Goal: Information Seeking & Learning: Find specific fact

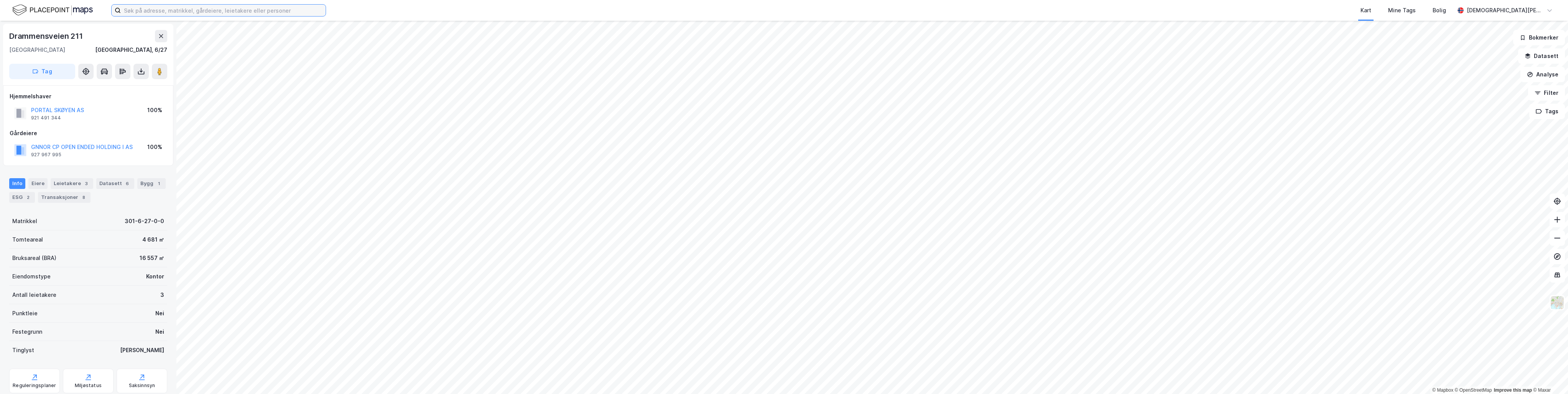
click at [254, 12] on input at bounding box center [223, 10] width 205 height 12
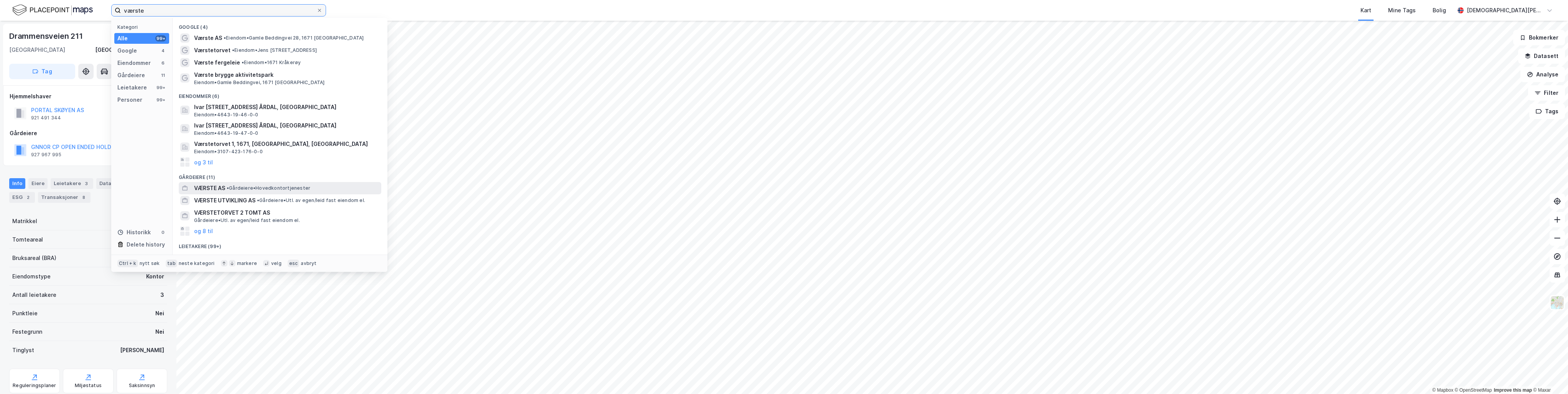
type input "værste"
click at [254, 189] on span "• Gårdeiere • Hovedkontortjenester" at bounding box center [268, 188] width 83 height 6
